Goal: Find specific page/section: Find specific page/section

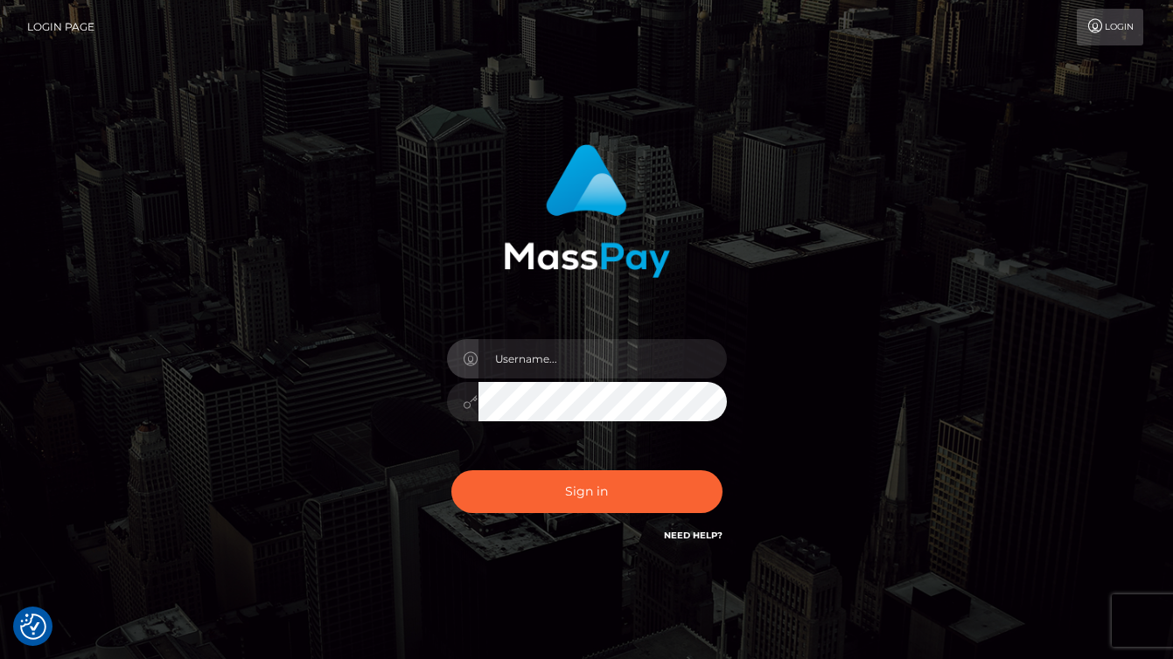
checkbox input "true"
type input "aluasupport"
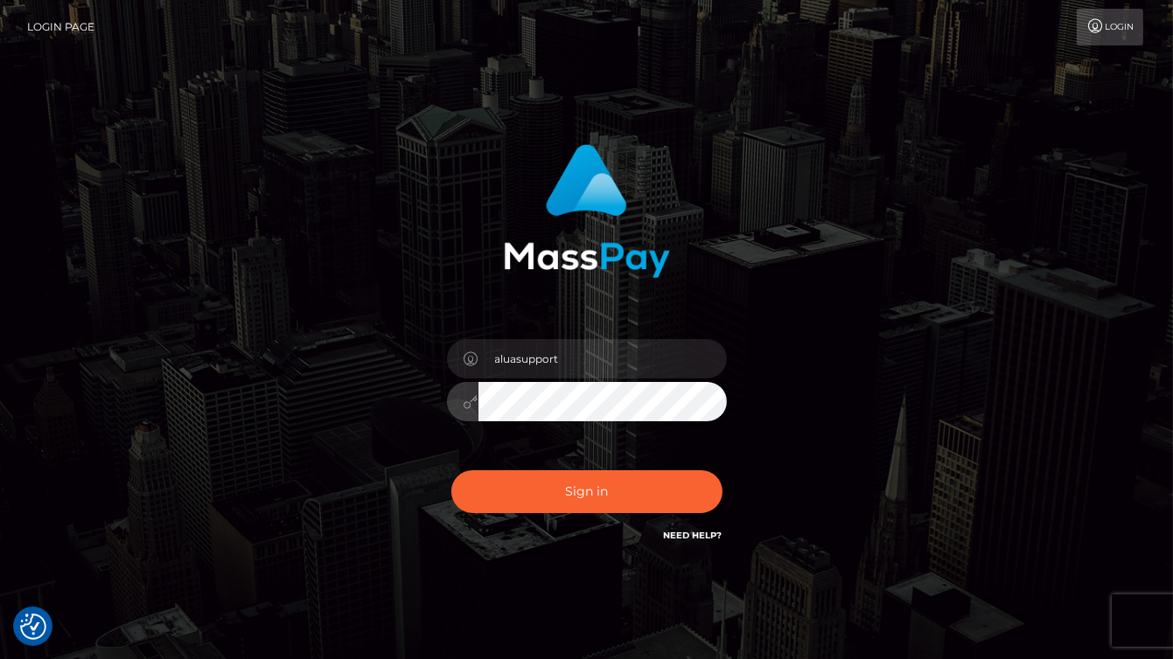
click at [586, 492] on button "Sign in" at bounding box center [586, 492] width 271 height 43
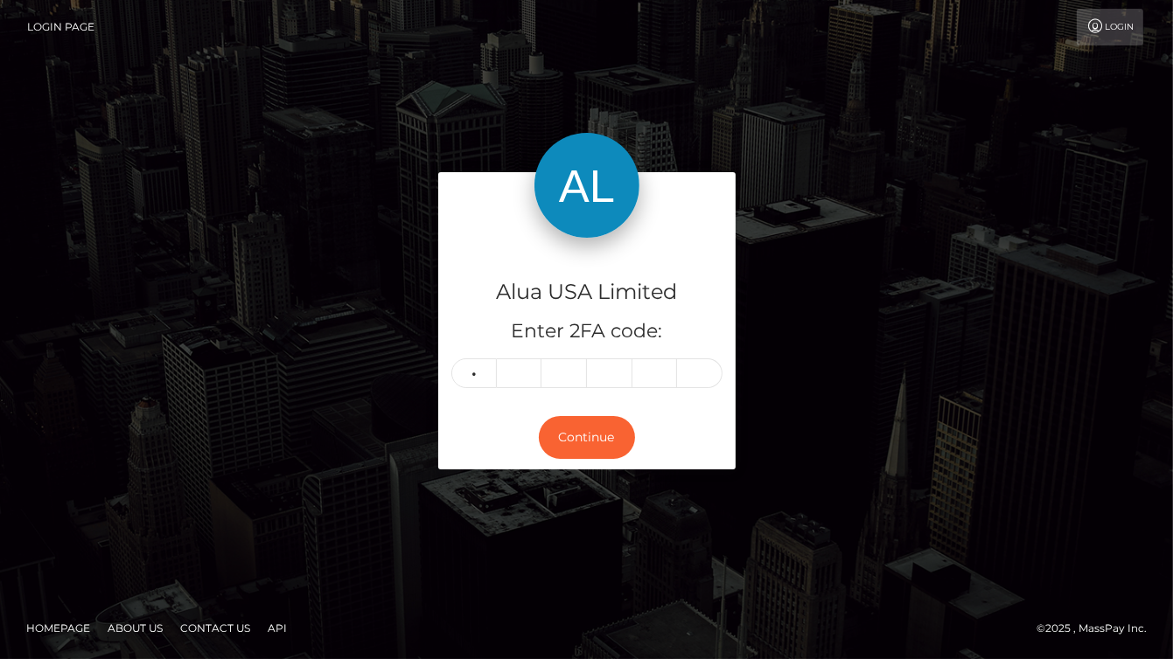
type input "0"
type input "5"
type input "9"
type input "1"
type input "0"
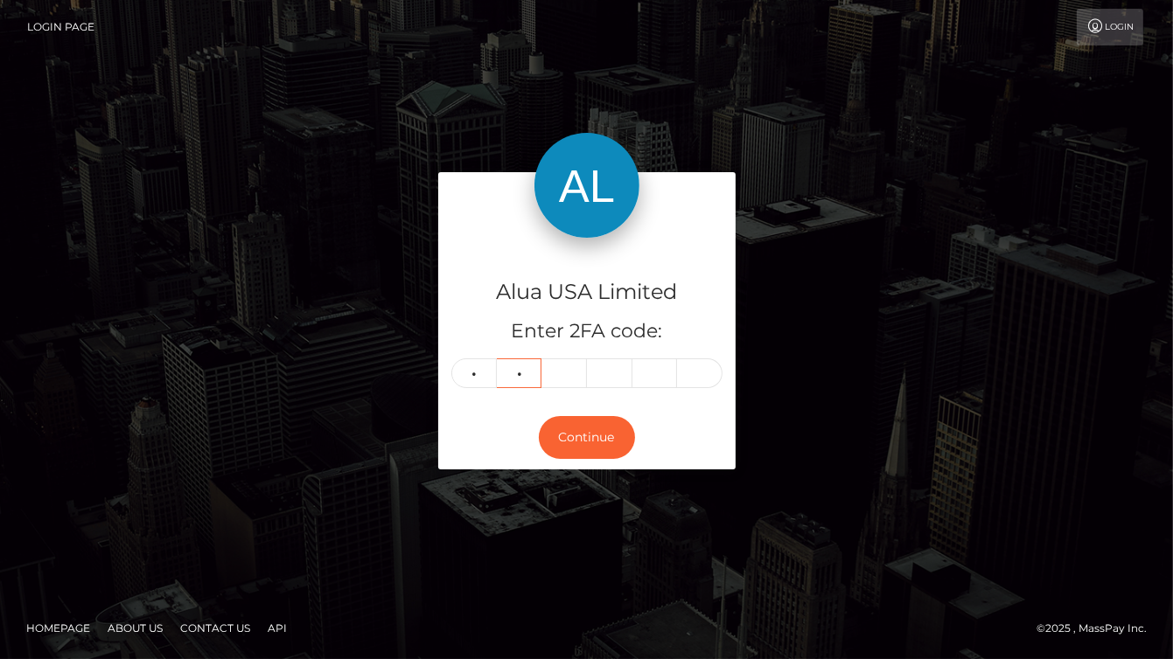
type input "5"
type input "1"
type input "9"
type input "1"
type input "5"
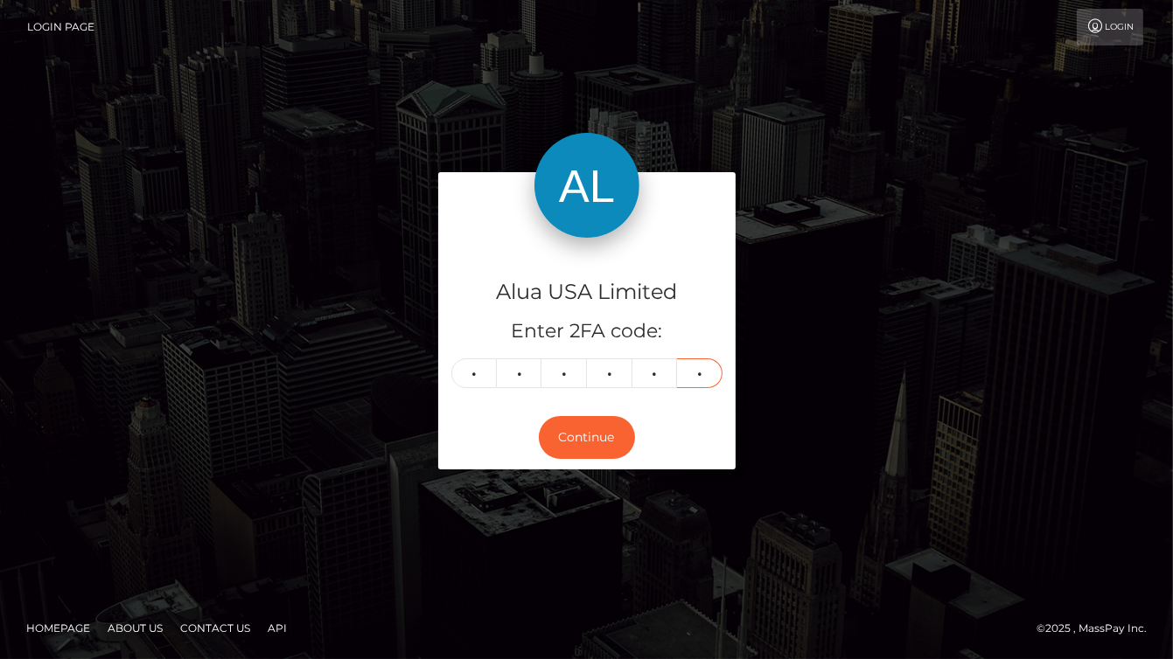
click at [586, 436] on button "Continue" at bounding box center [587, 437] width 96 height 43
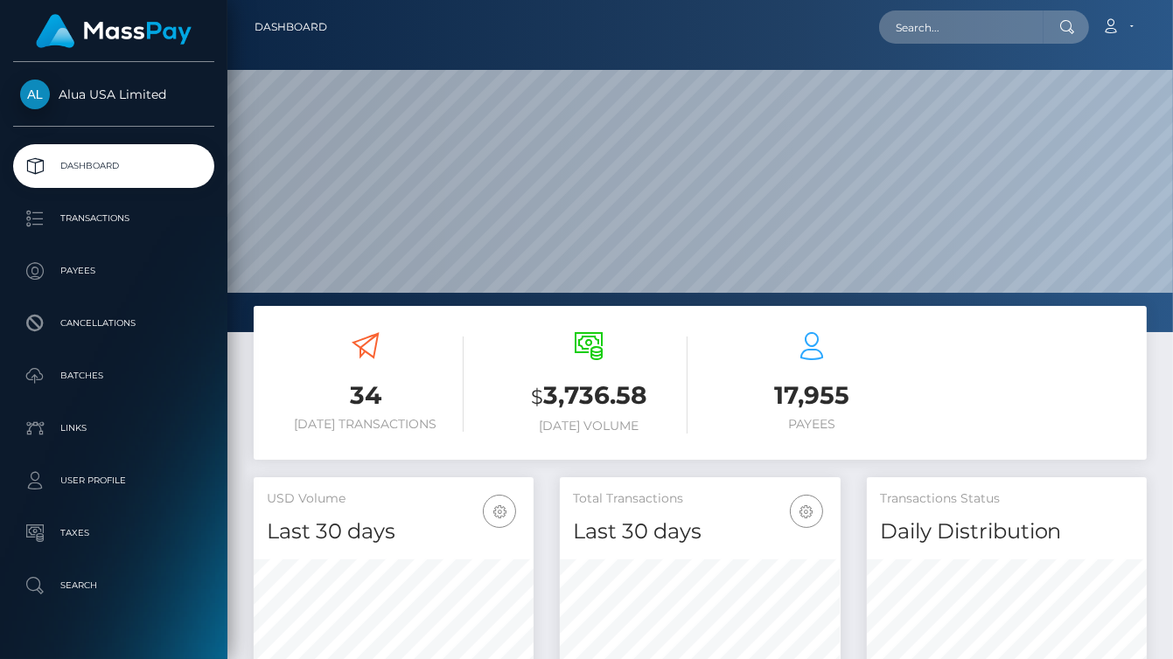
scroll to position [307, 281]
click at [925, 33] on input "text" at bounding box center [961, 26] width 164 height 33
paste input "62137a254800b63f6977eb0d"
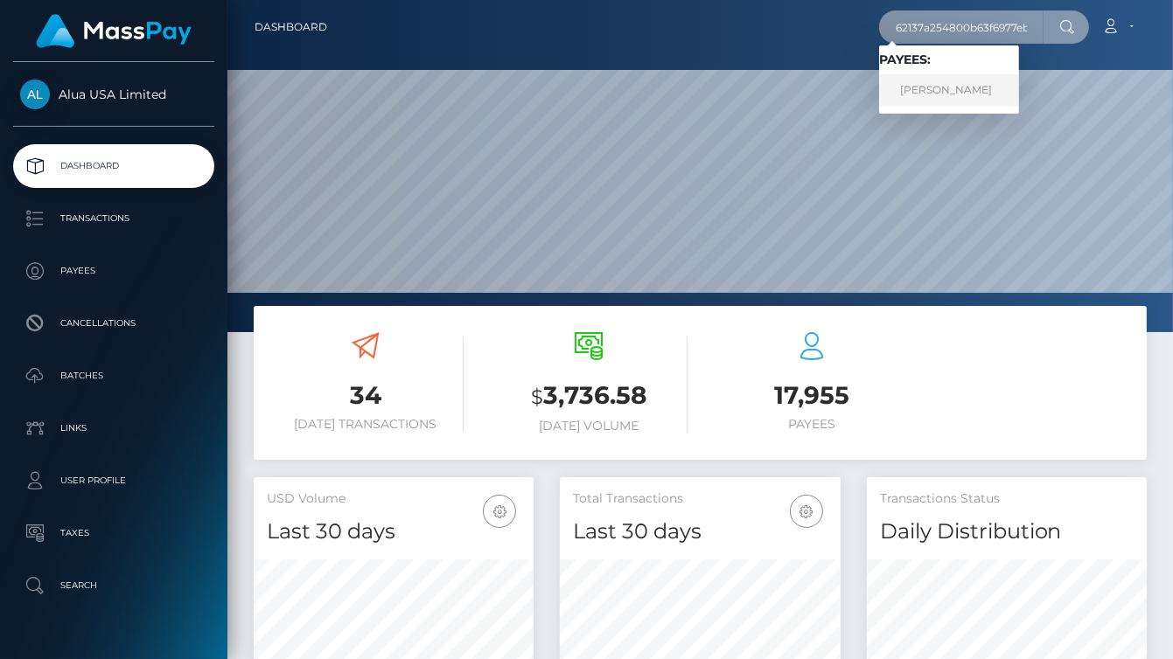
type input "62137a254800b63f6977eb0d"
click at [926, 79] on link "Samantha Mcdermott" at bounding box center [949, 90] width 140 height 32
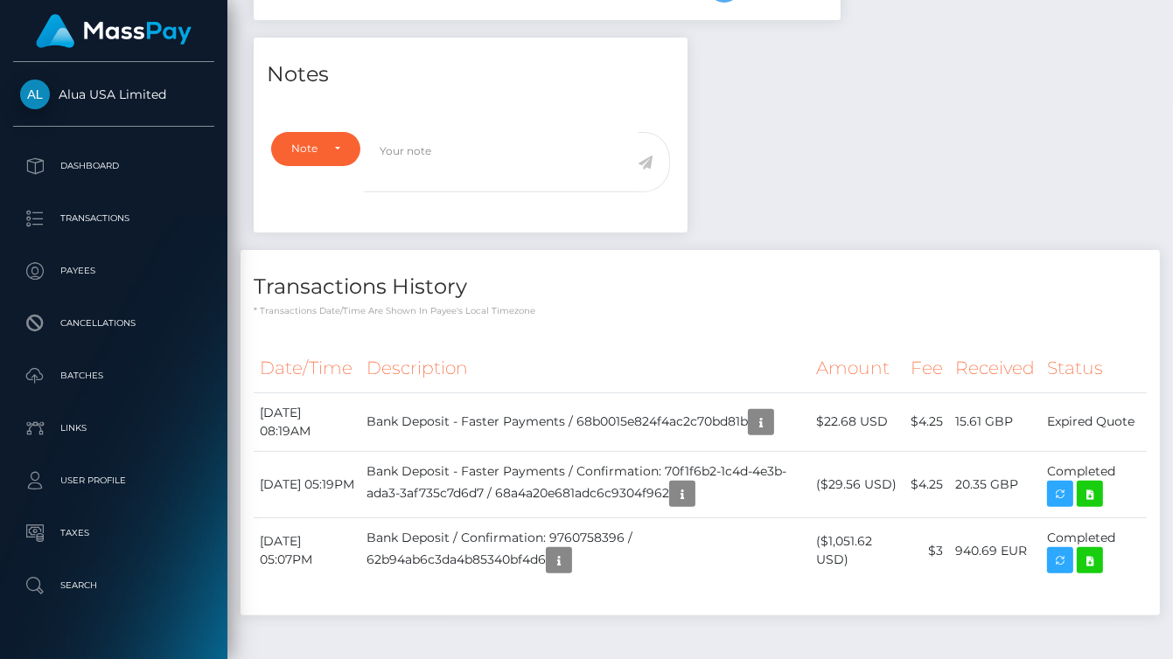
scroll to position [562, 0]
click at [765, 429] on icon "button" at bounding box center [760, 423] width 21 height 22
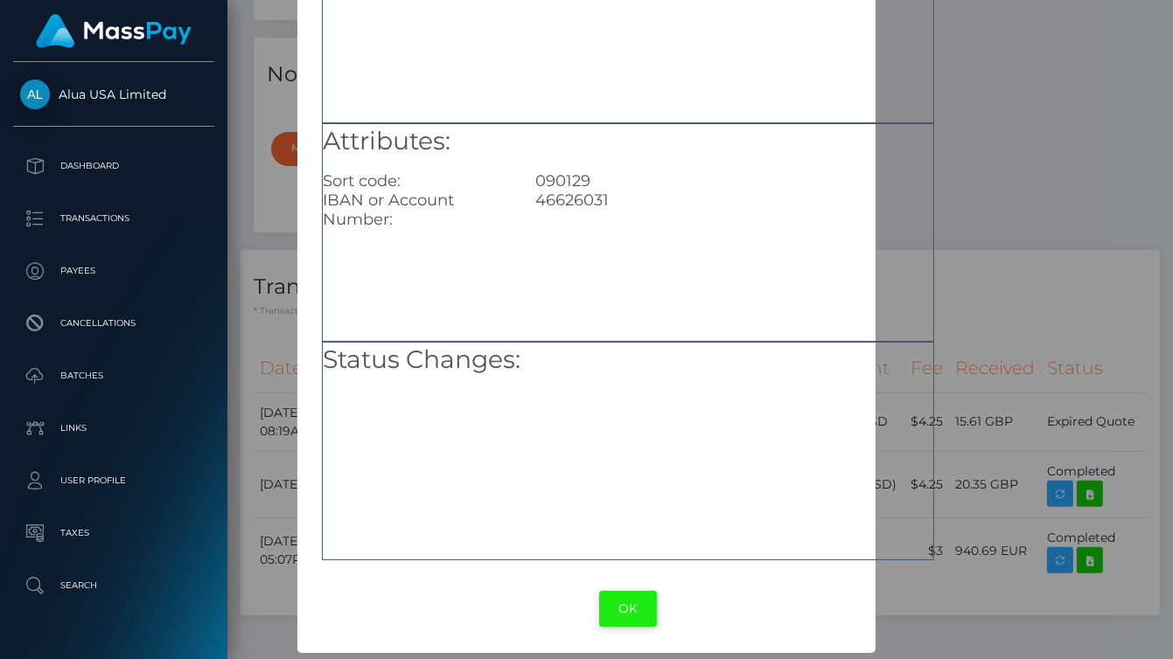
scroll to position [171, 0]
click at [619, 613] on button "OK" at bounding box center [628, 610] width 58 height 36
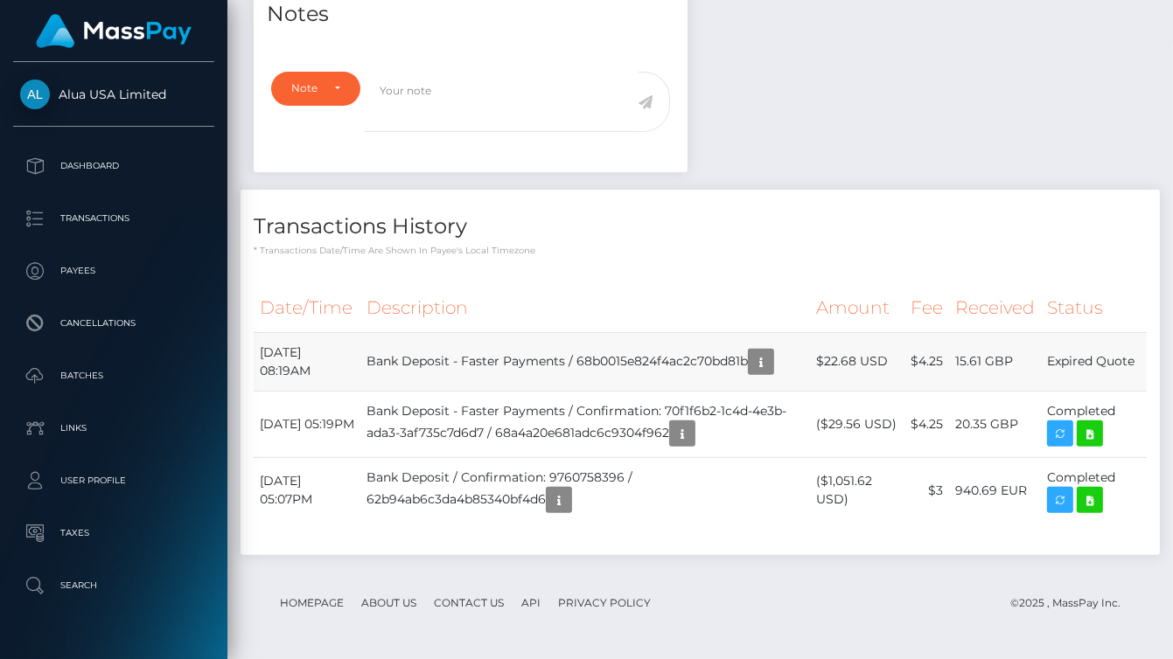
scroll to position [623, 0]
click at [1077, 370] on td "Expired Quote" at bounding box center [1094, 361] width 106 height 59
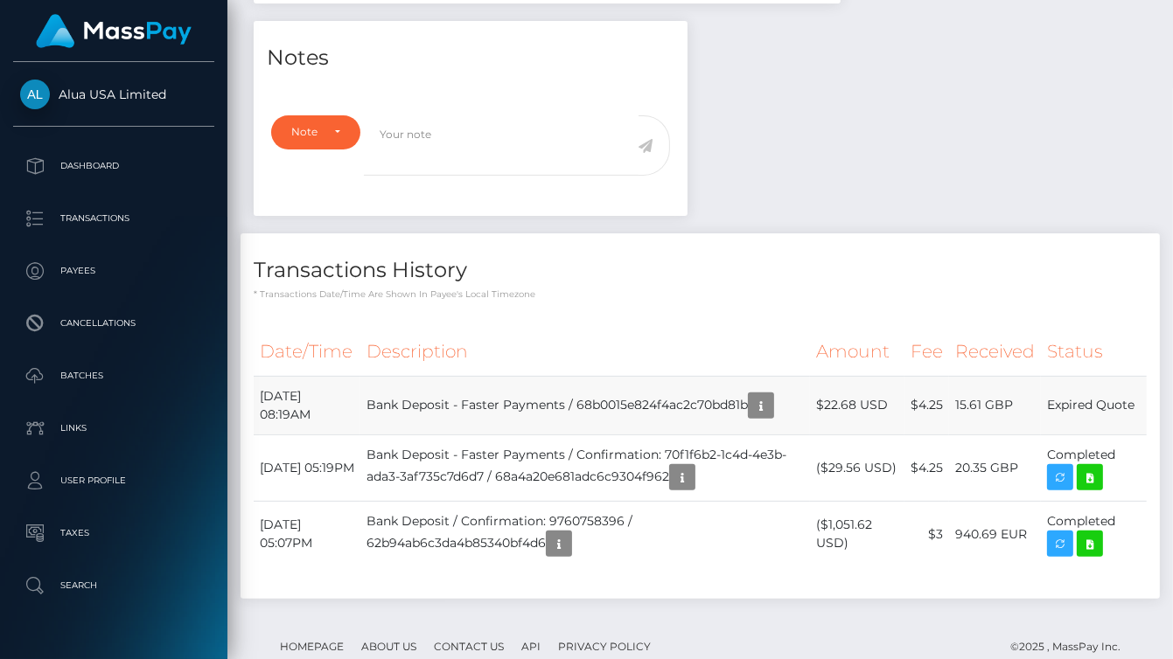
scroll to position [572, 0]
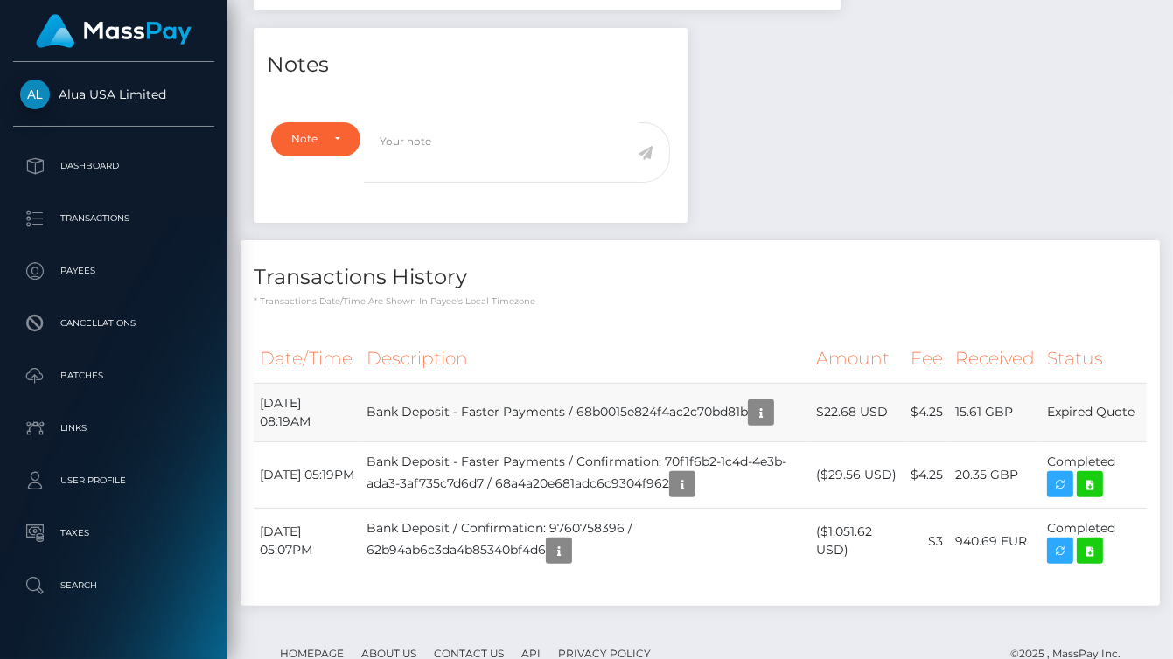
drag, startPoint x: 1069, startPoint y: 409, endPoint x: 1124, endPoint y: 421, distance: 56.3
click at [1124, 421] on td "Expired Quote" at bounding box center [1094, 412] width 106 height 59
copy td "Expired Quote"
